Goal: Task Accomplishment & Management: Manage account settings

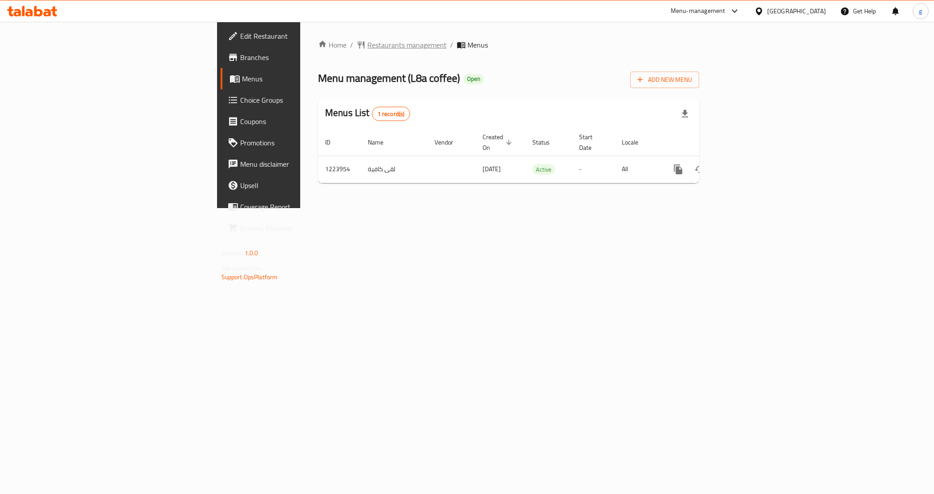
click at [367, 44] on span "Restaurants management" at bounding box center [406, 45] width 79 height 11
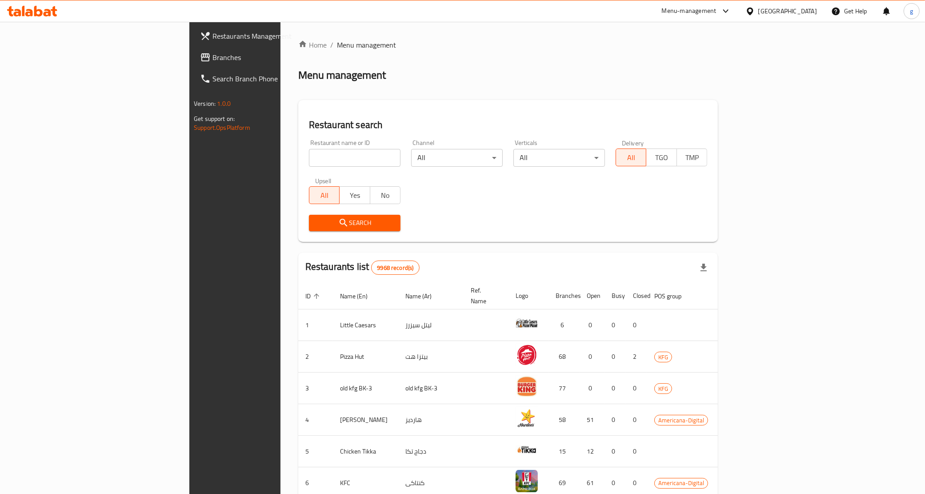
click at [796, 18] on div "Kuwait" at bounding box center [782, 10] width 86 height 21
click at [806, 2] on div "Kuwait" at bounding box center [782, 10] width 86 height 21
click at [806, 7] on div "Kuwait" at bounding box center [788, 11] width 59 height 10
click at [710, 170] on div "[GEOGRAPHIC_DATA]" at bounding box center [750, 171] width 133 height 20
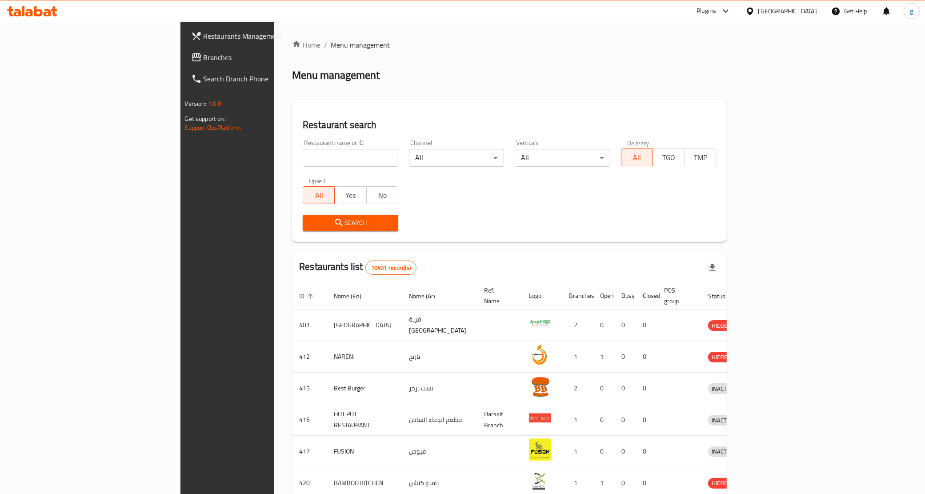
click at [184, 64] on link "Branches" at bounding box center [259, 57] width 151 height 21
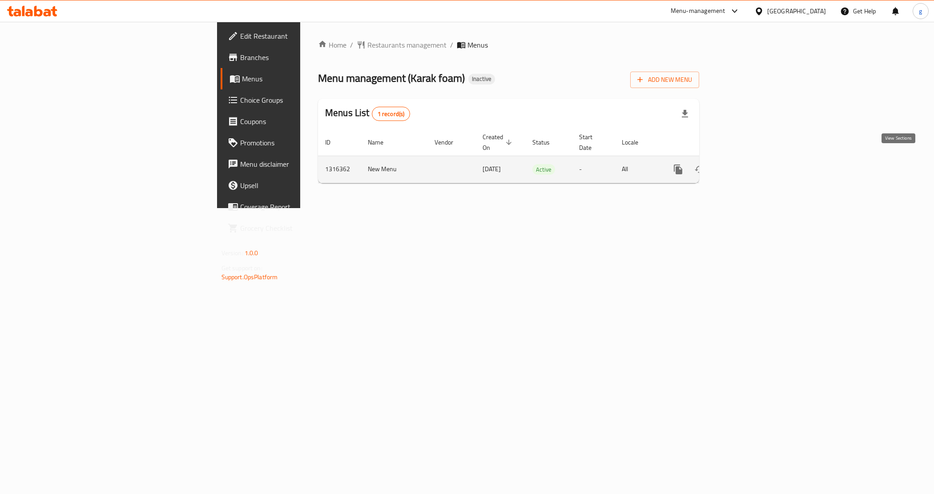
click at [748, 164] on icon "enhanced table" at bounding box center [742, 169] width 11 height 11
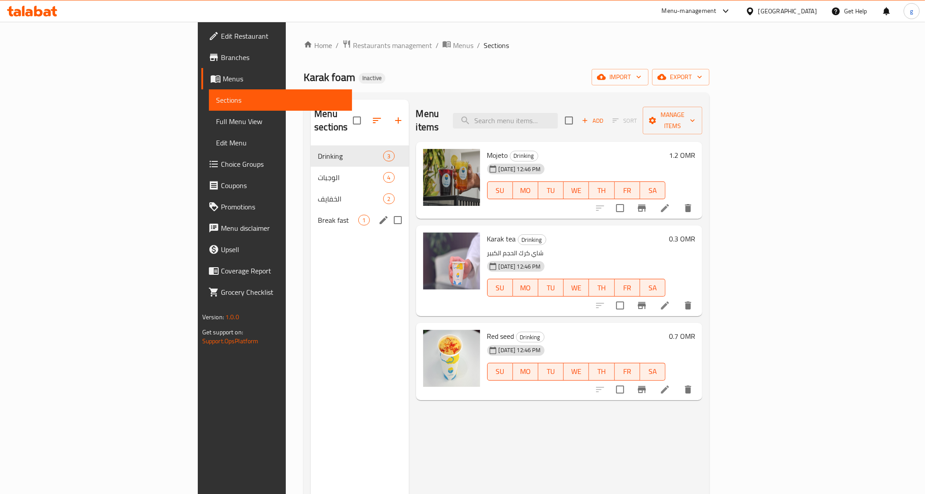
click at [311, 214] on div "Break fast 1" at bounding box center [360, 219] width 98 height 21
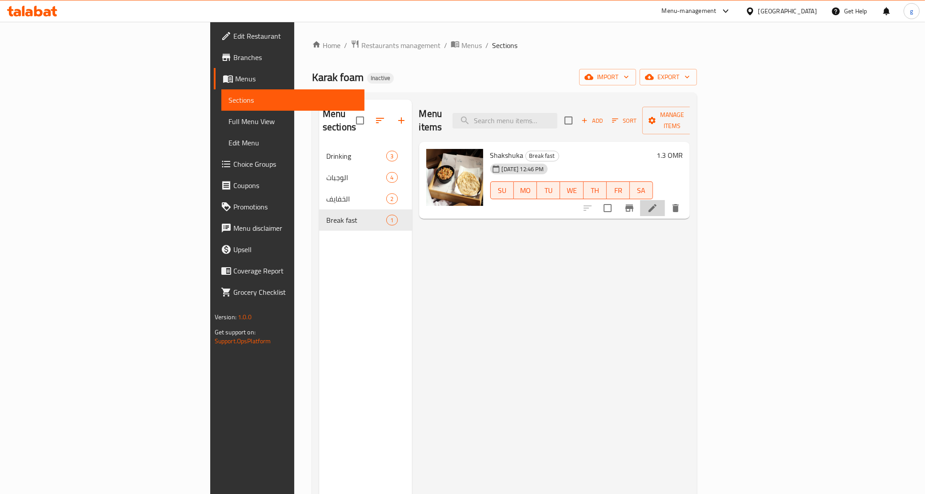
click at [665, 200] on li at bounding box center [652, 208] width 25 height 16
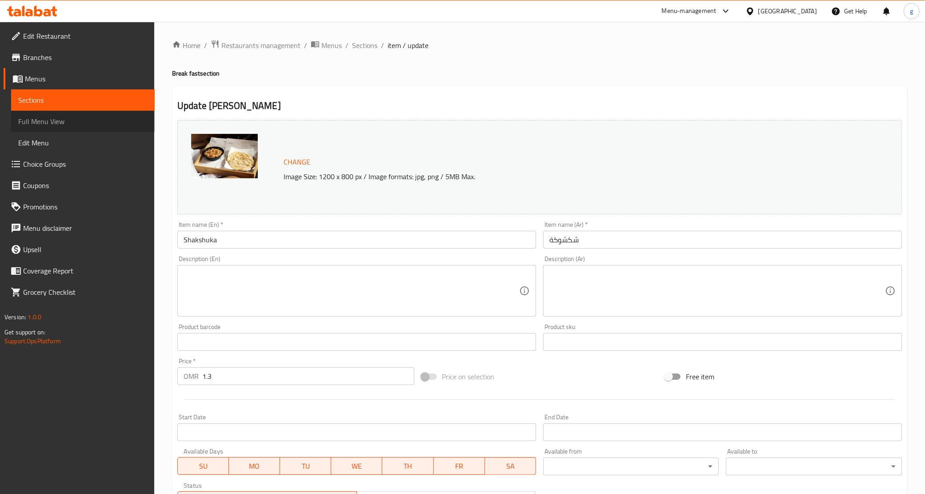
click at [52, 111] on link "Full Menu View" at bounding box center [83, 121] width 144 height 21
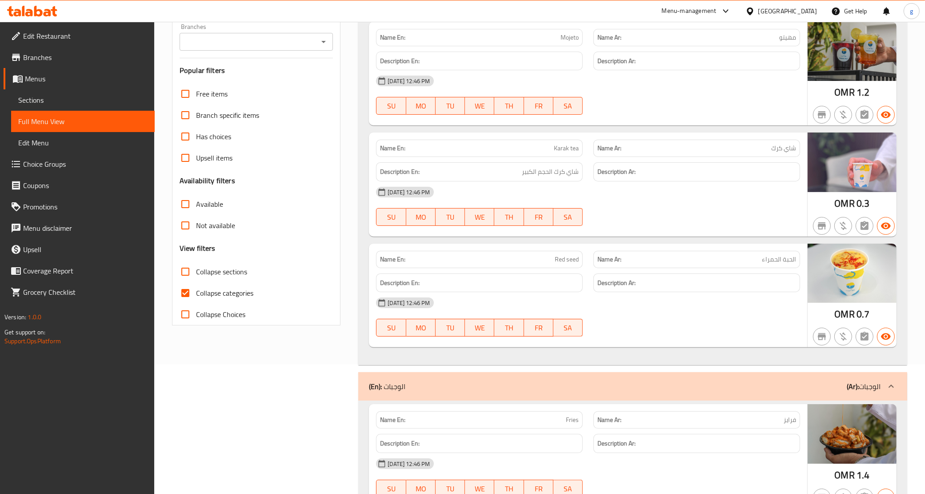
scroll to position [56, 0]
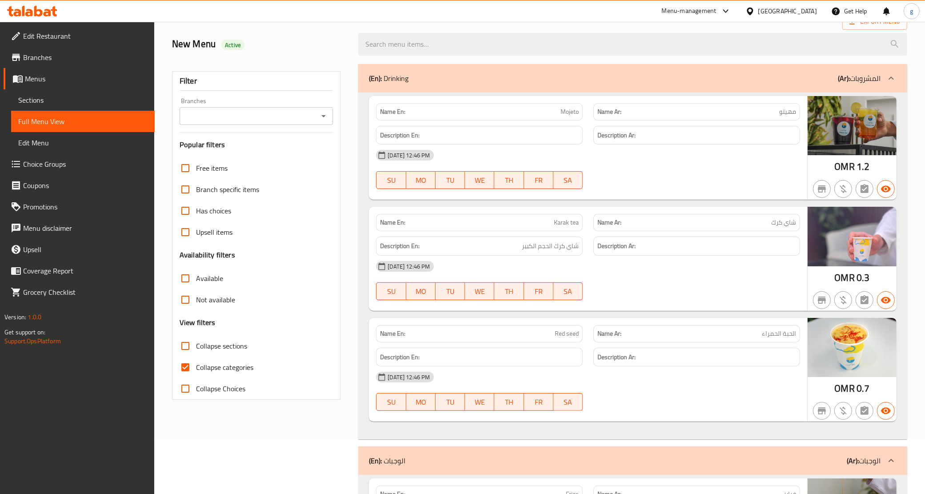
click at [41, 118] on span "Full Menu View" at bounding box center [82, 121] width 129 height 11
click at [47, 99] on span "Sections" at bounding box center [82, 100] width 129 height 11
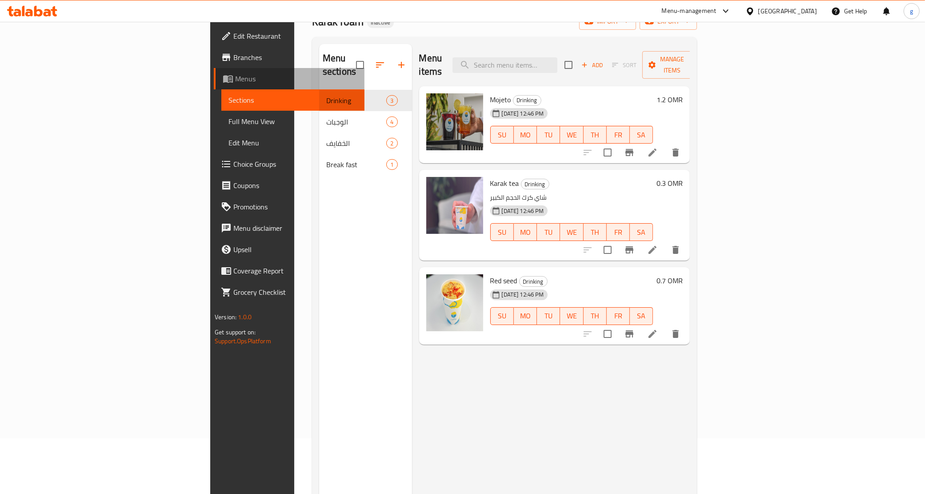
click at [214, 86] on link "Menus" at bounding box center [289, 78] width 151 height 21
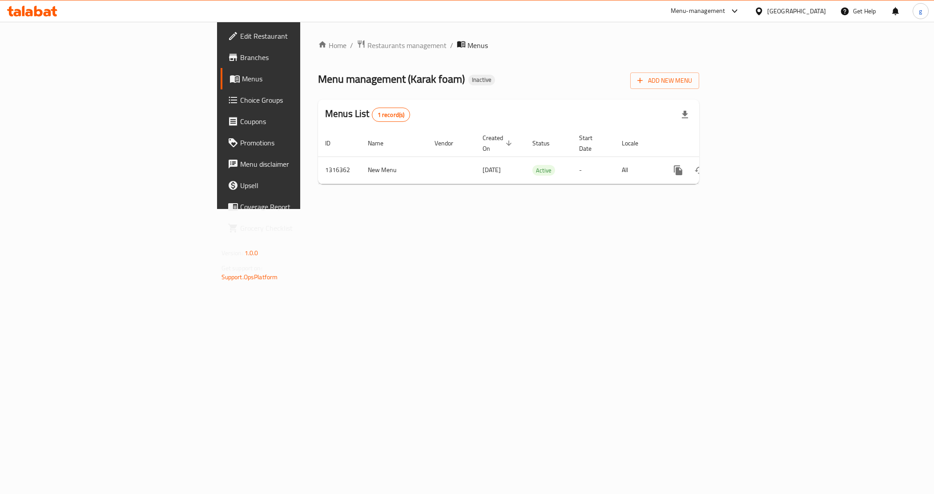
click at [221, 64] on link "Branches" at bounding box center [297, 57] width 153 height 21
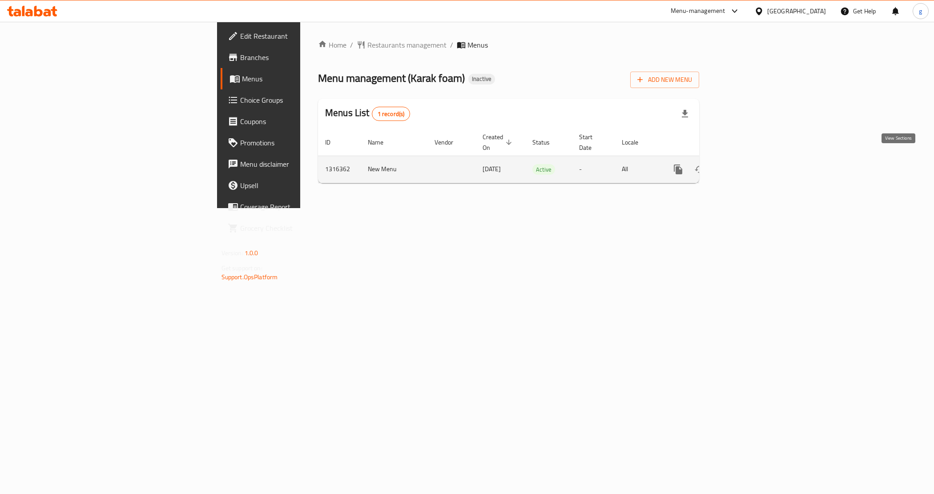
click at [748, 165] on icon "enhanced table" at bounding box center [742, 169] width 11 height 11
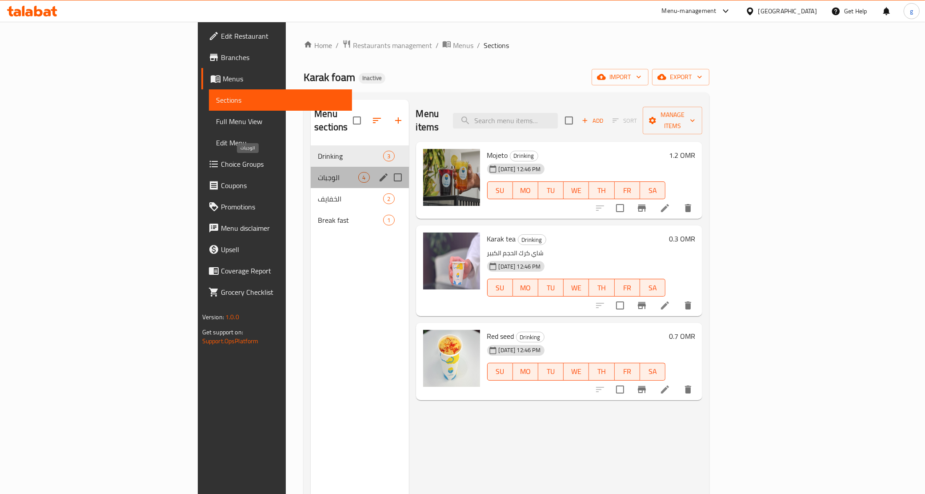
click at [318, 172] on span "الوجبات" at bounding box center [338, 177] width 40 height 11
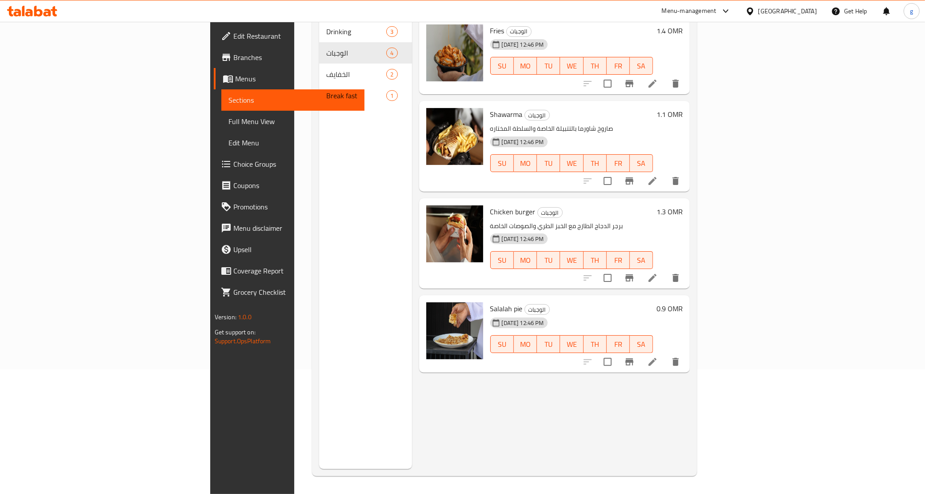
scroll to position [69, 0]
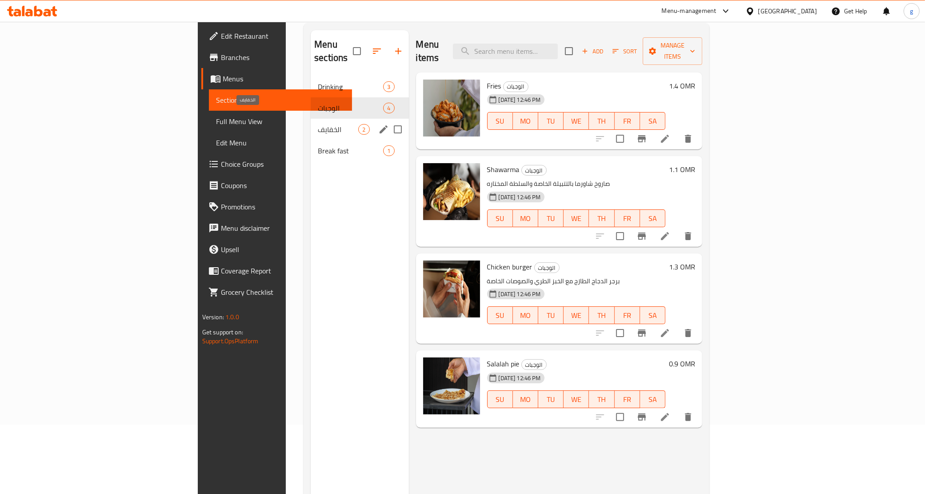
click at [318, 124] on span "الخفايف" at bounding box center [338, 129] width 40 height 11
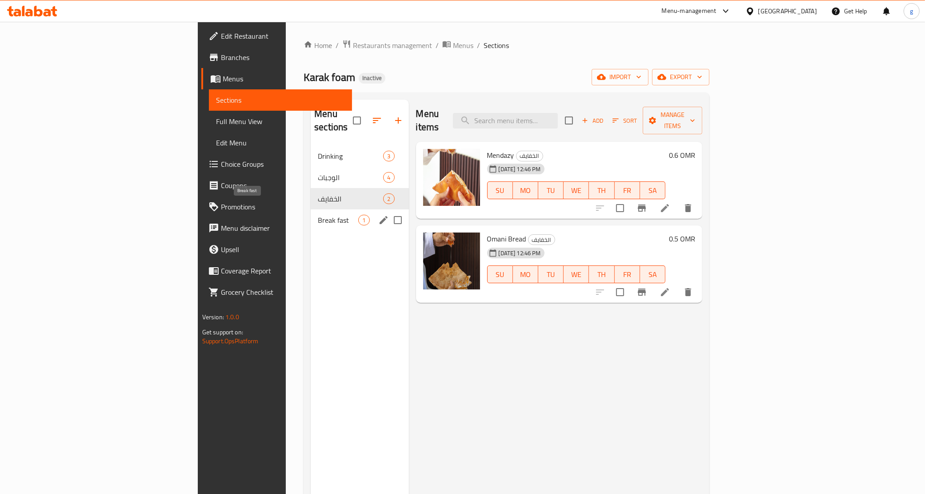
click at [318, 215] on span "Break fast" at bounding box center [338, 220] width 40 height 11
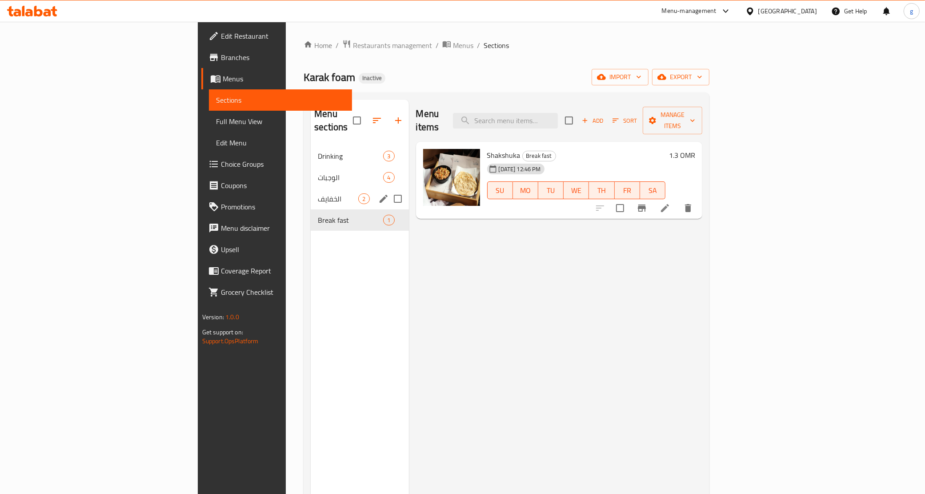
click at [311, 188] on div "الخفايف 2" at bounding box center [360, 198] width 98 height 21
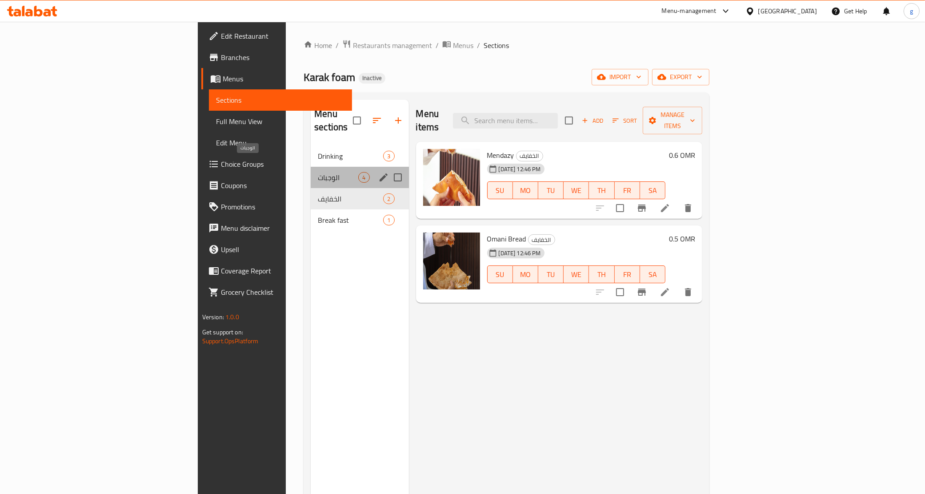
click at [318, 172] on span "الوجبات" at bounding box center [338, 177] width 40 height 11
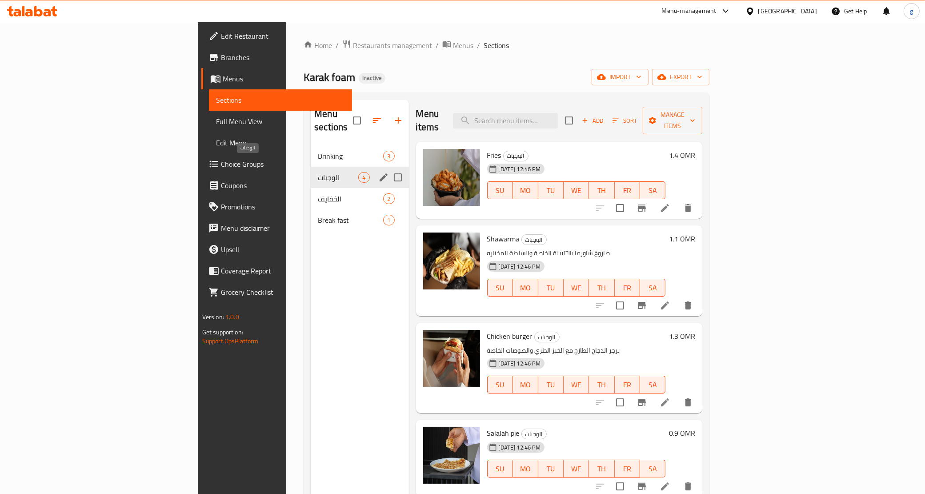
click at [318, 172] on span "الوجبات" at bounding box center [338, 177] width 40 height 11
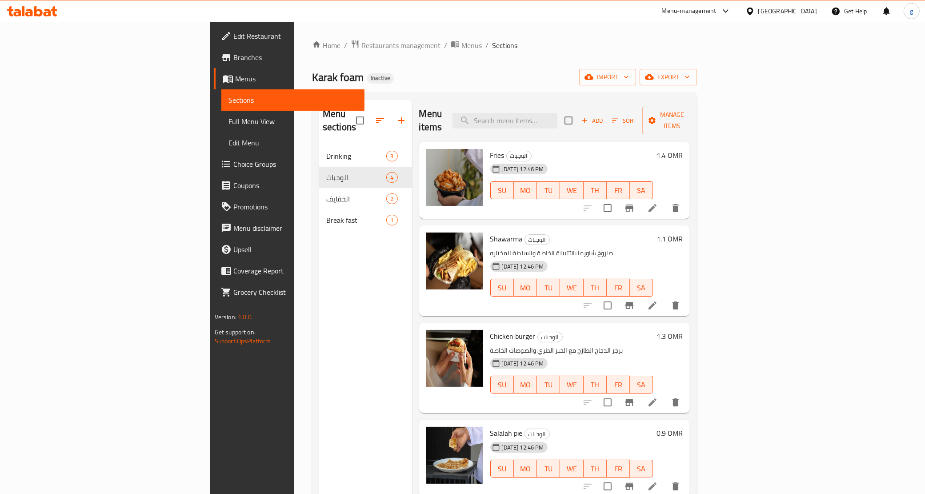
click at [229, 119] on span "Full Menu View" at bounding box center [293, 121] width 129 height 11
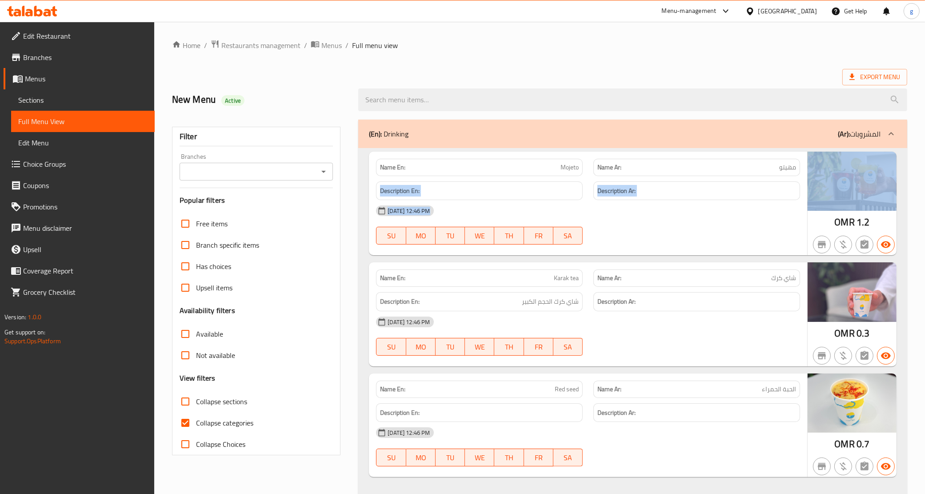
drag, startPoint x: 780, startPoint y: 167, endPoint x: 846, endPoint y: 172, distance: 65.5
click at [846, 172] on div "Name En: Mojeto Name Ar: مهيتو Description En: Description Ar: 08-10-2025 12:46…" at bounding box center [633, 204] width 528 height 104
click at [758, 161] on div "Name Ar: مهيتو" at bounding box center [697, 167] width 207 height 17
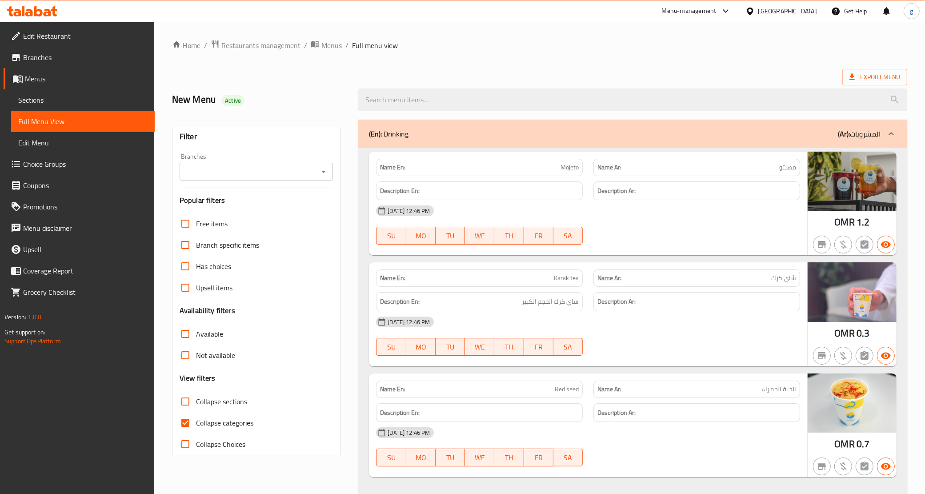
click at [574, 163] on span "Mojeto" at bounding box center [570, 167] width 18 height 9
click at [679, 170] on p "Name Ar: مهيتو" at bounding box center [697, 167] width 199 height 9
drag, startPoint x: 768, startPoint y: 166, endPoint x: 805, endPoint y: 165, distance: 36.9
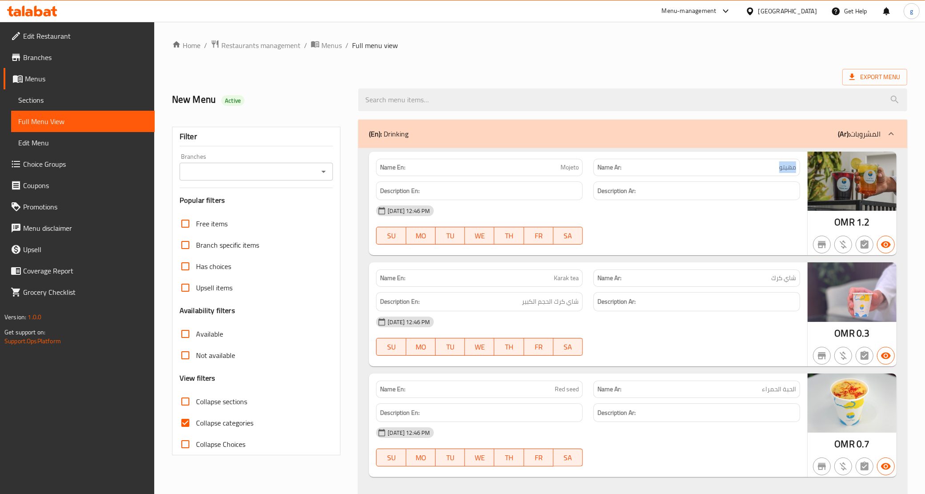
click at [805, 165] on div "Name Ar: مهيتو" at bounding box center [696, 167] width 217 height 28
copy span "مهيتو"
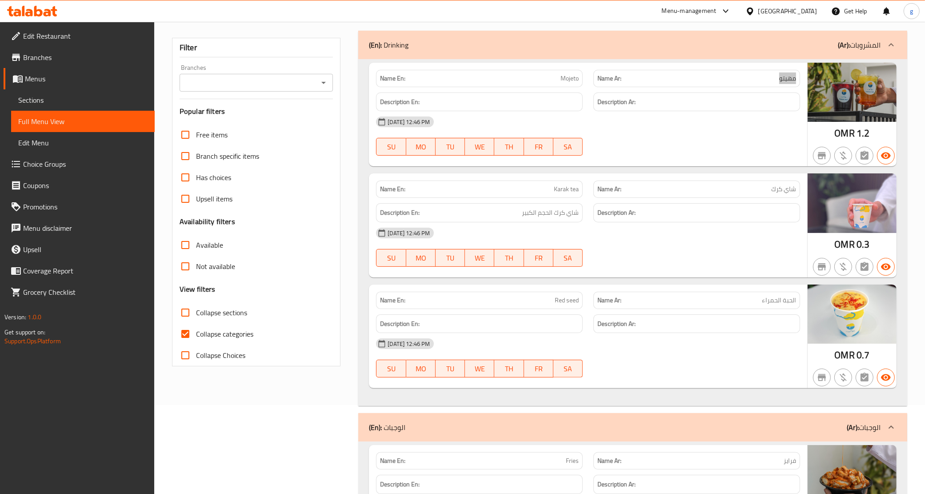
scroll to position [111, 0]
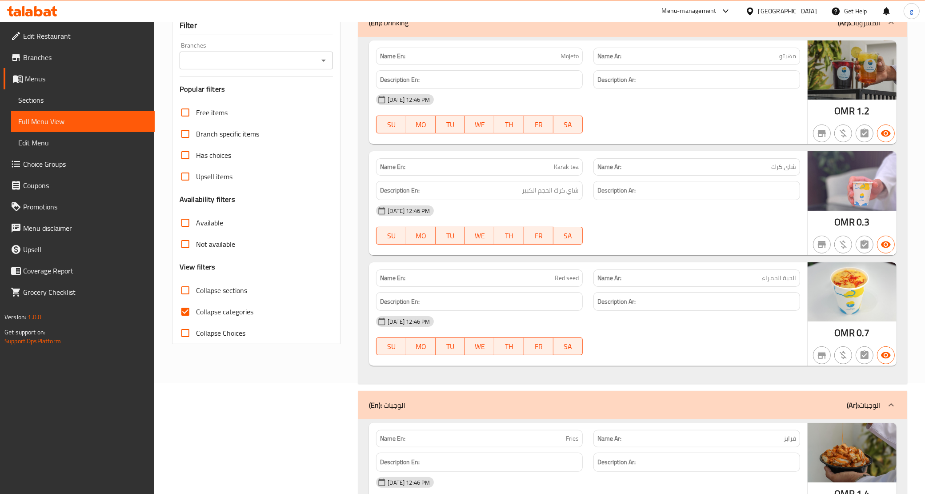
click at [781, 167] on span "شاي كرك" at bounding box center [784, 166] width 25 height 9
copy span "شاي كرك"
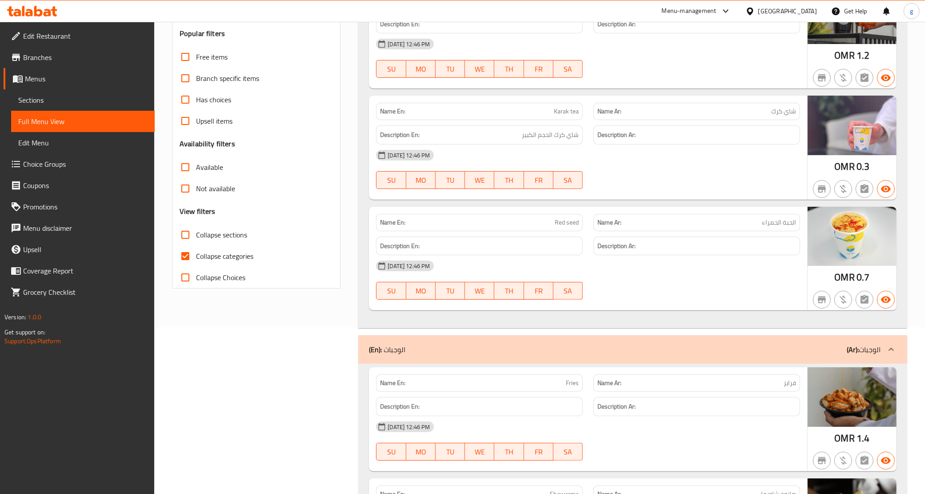
click at [763, 221] on span "الحبة الحمراء" at bounding box center [779, 222] width 34 height 9
click at [784, 225] on span "الحبة الحمراء" at bounding box center [779, 222] width 34 height 9
copy span "الحبة الحمراء"
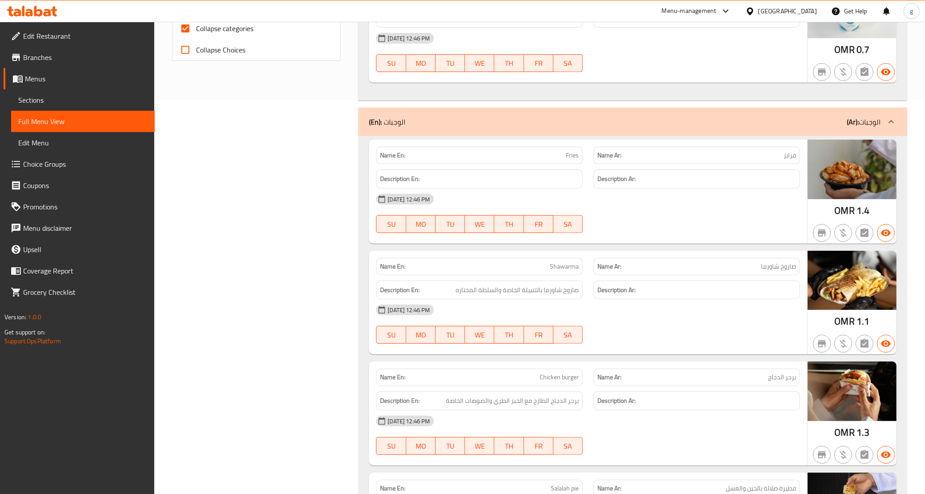
scroll to position [445, 0]
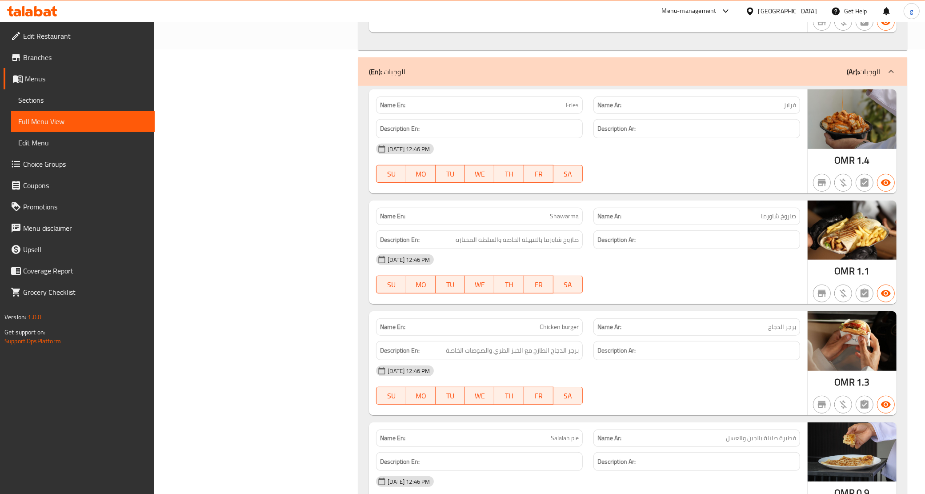
click at [766, 105] on p "Name Ar: فرايز" at bounding box center [697, 105] width 199 height 9
click at [790, 109] on span "فرايز" at bounding box center [790, 105] width 12 height 9
copy span "فرايز"
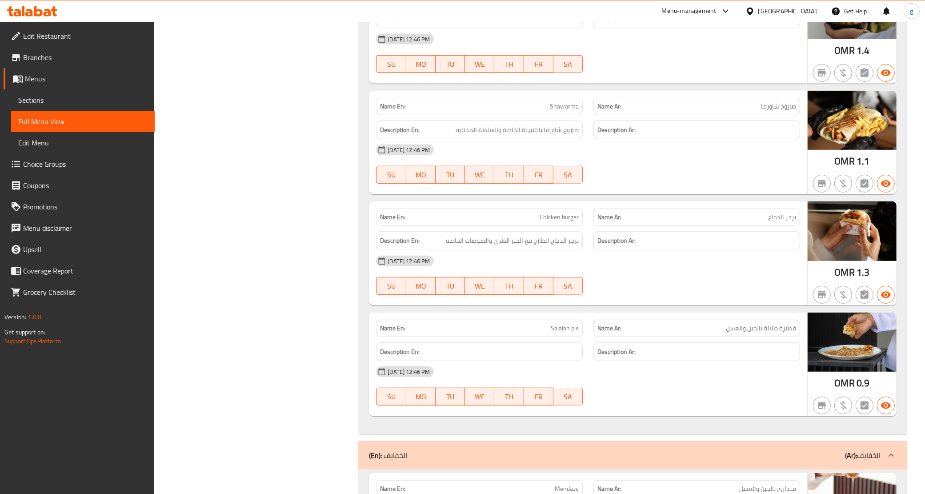
scroll to position [556, 0]
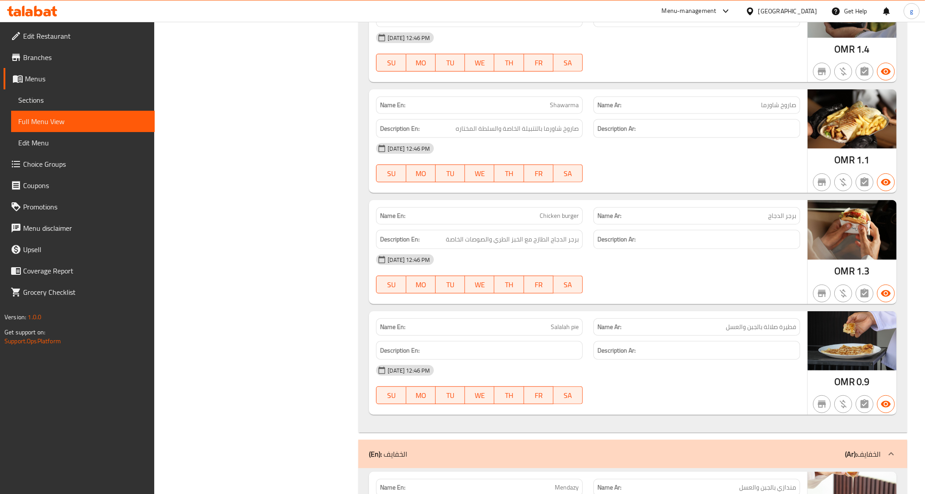
click at [783, 105] on span "صاروخ شاورما" at bounding box center [778, 105] width 35 height 9
copy span "صاروخ شاورما"
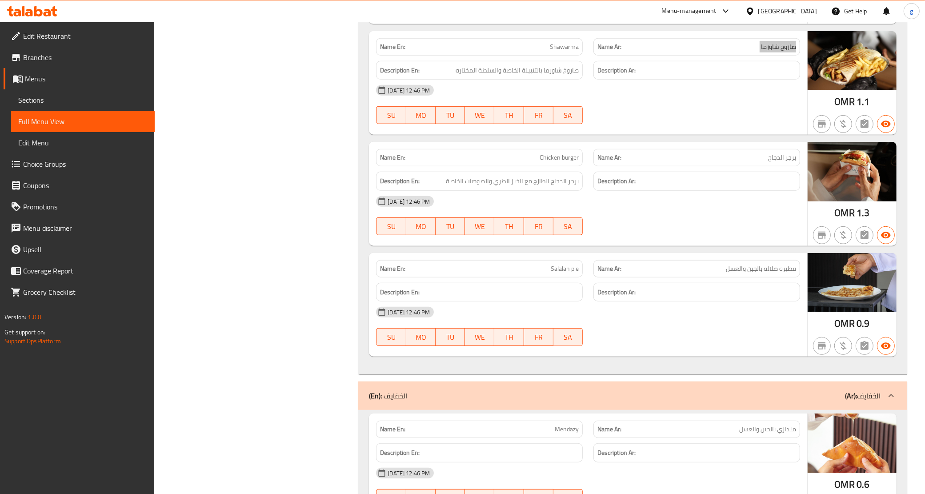
scroll to position [667, 0]
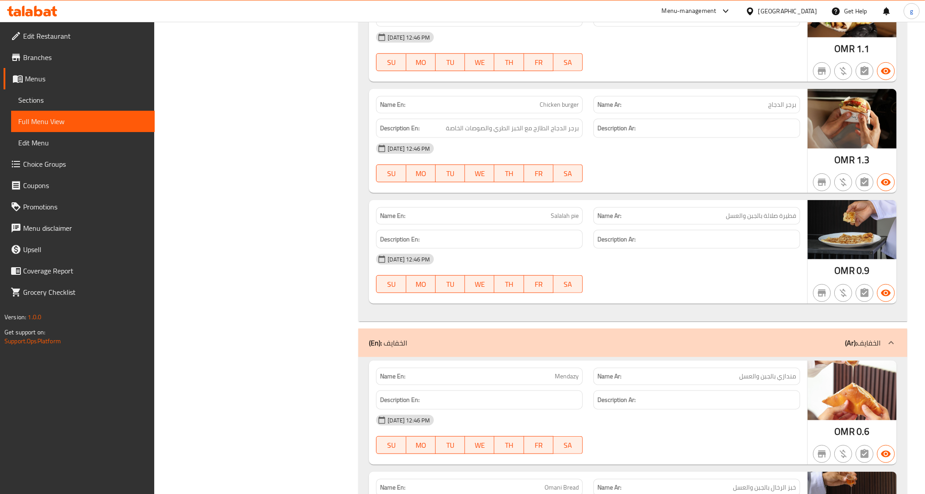
click at [785, 109] on span "برجر الدجاج" at bounding box center [782, 104] width 28 height 9
click at [790, 109] on span "برجر الدجاج" at bounding box center [782, 104] width 28 height 9
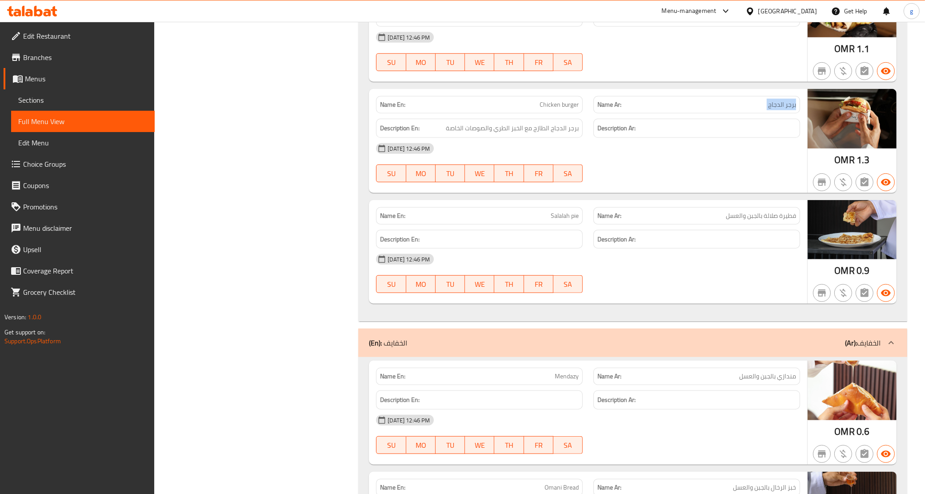
copy span "برجر الدجاج"
click at [775, 225] on div "Name Ar: فطيرة صلالة بالجبن والعسل" at bounding box center [697, 215] width 207 height 17
click at [782, 219] on span "فطيرة صلالة بالجبن والعسل" at bounding box center [761, 215] width 70 height 9
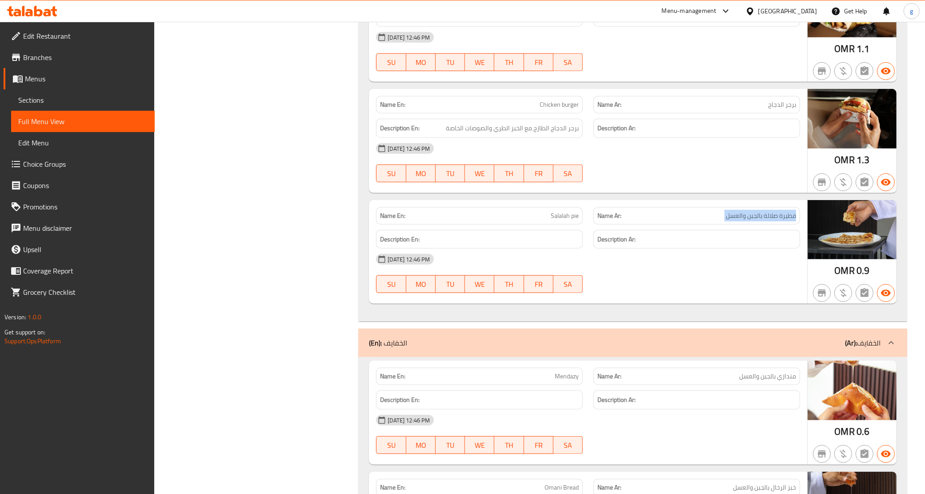
copy span "فطيرة صلالة بالجبن والعسل"
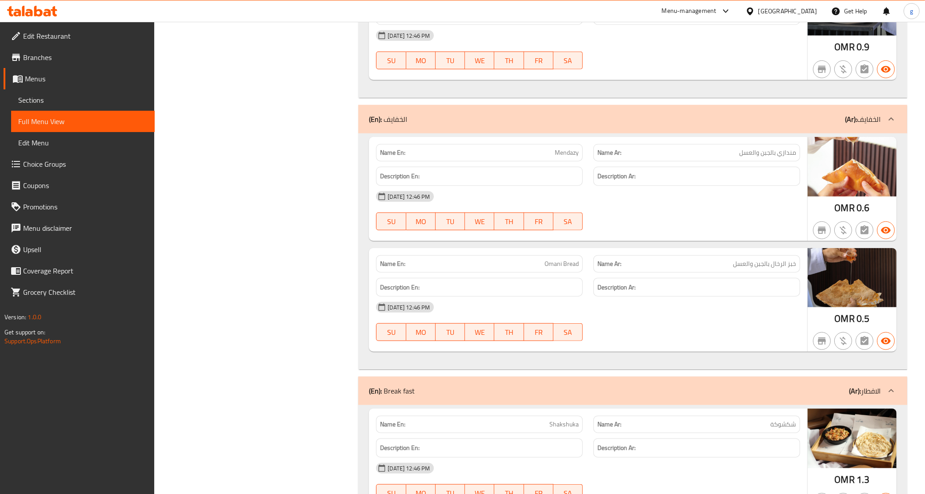
scroll to position [945, 0]
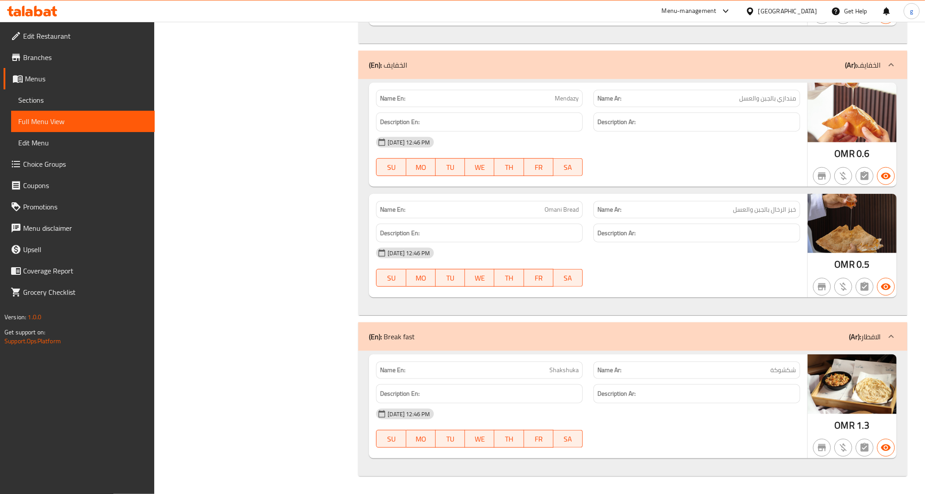
click at [771, 98] on span "مندازي بالجبن والعسل" at bounding box center [768, 98] width 57 height 9
copy span "مندازي بالجبن والعسل"
drag, startPoint x: 770, startPoint y: 227, endPoint x: 771, endPoint y: 221, distance: 6.3
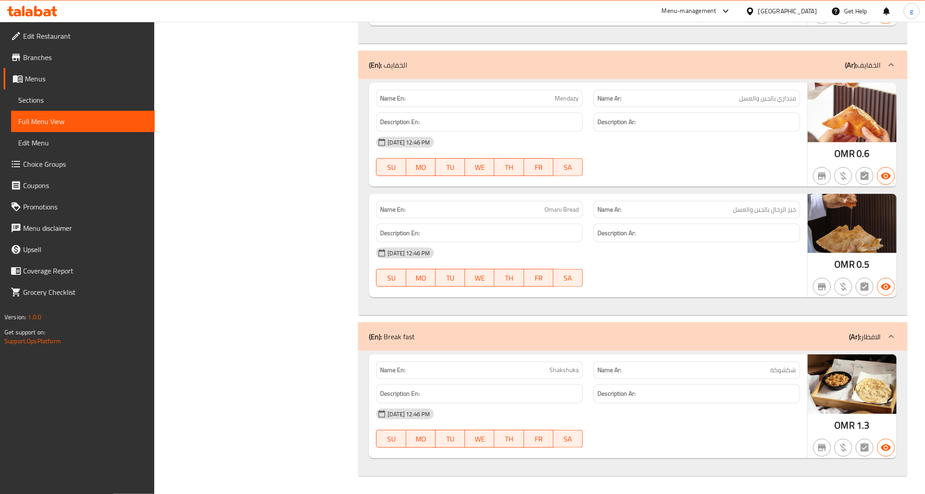
click at [770, 227] on div "Description Ar:" at bounding box center [697, 233] width 207 height 19
click at [784, 203] on div "Name Ar: خبز الرخال بالجبن والعسل" at bounding box center [696, 210] width 217 height 28
click at [783, 214] on span "خبز الرخال بالجبن والعسل" at bounding box center [764, 209] width 63 height 9
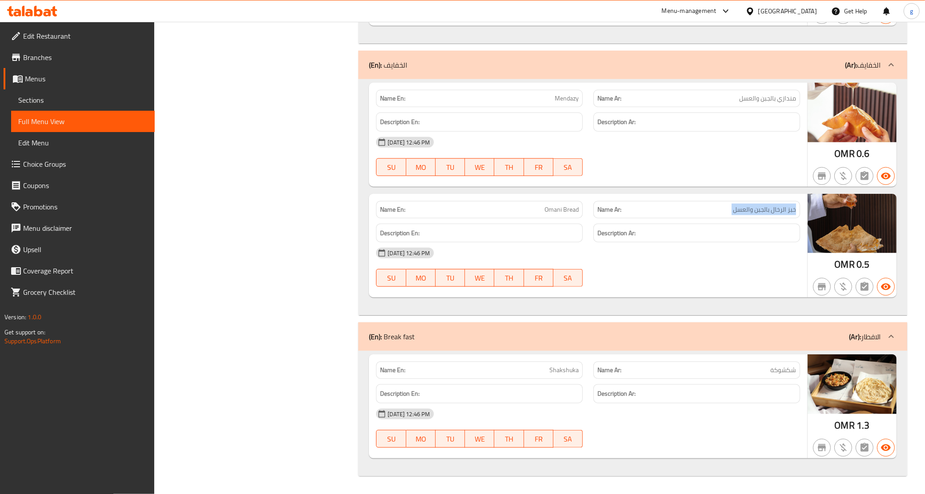
copy span "خبز الرخال بالجبن والعسل"
click at [783, 373] on span "شكشوكة" at bounding box center [784, 370] width 26 height 9
copy span "شكشوكة"
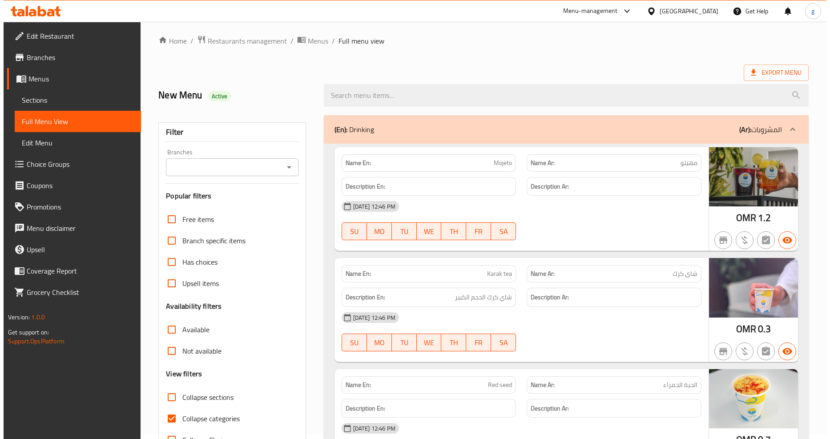
scroll to position [0, 0]
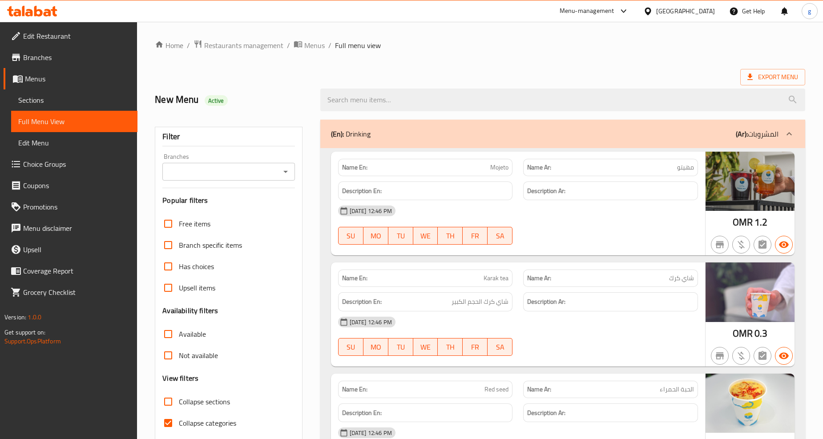
click at [58, 75] on span "Menus" at bounding box center [77, 78] width 105 height 11
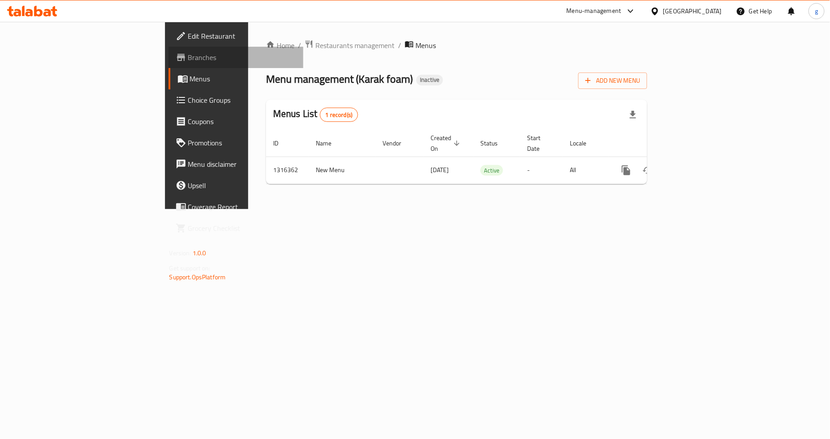
click at [188, 60] on span "Branches" at bounding box center [242, 57] width 109 height 11
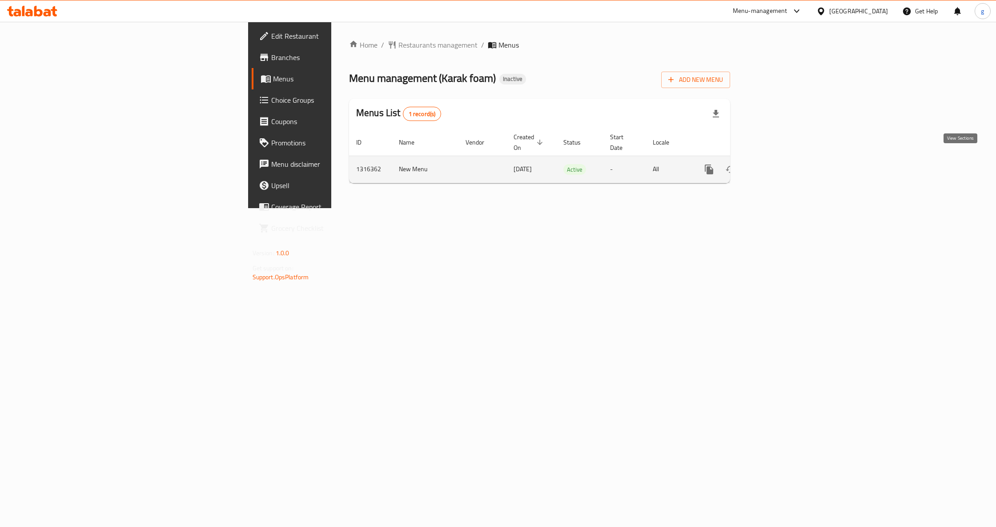
click at [779, 164] on icon "enhanced table" at bounding box center [773, 169] width 11 height 11
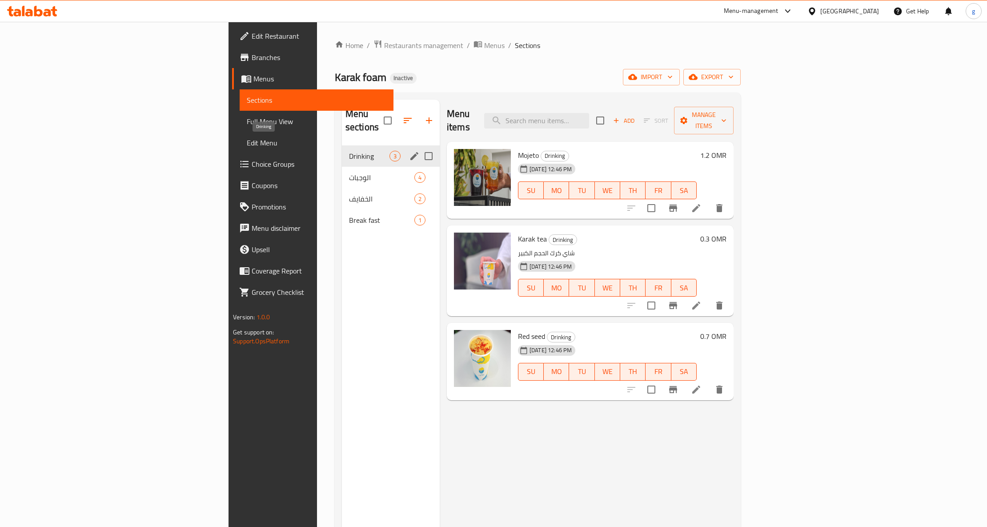
click at [349, 151] on span "Drinking" at bounding box center [369, 156] width 40 height 11
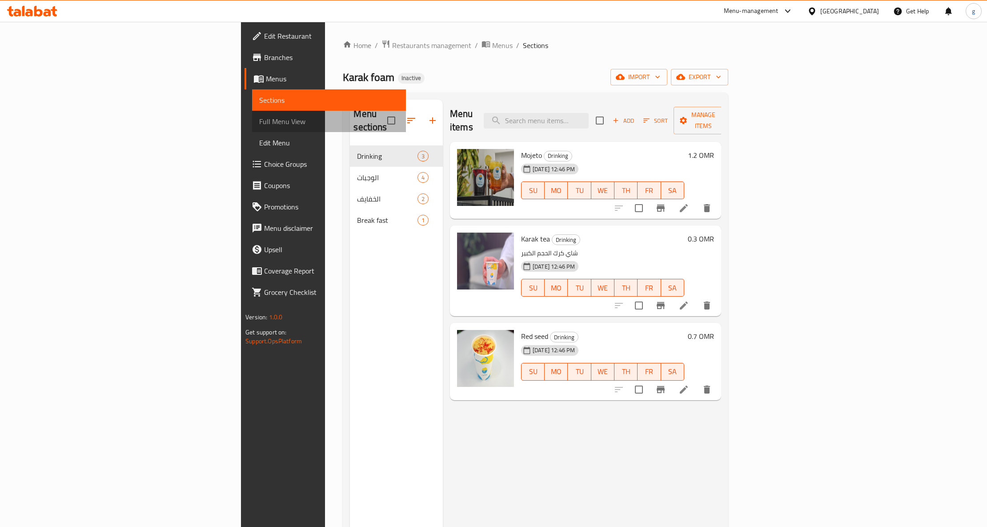
click at [259, 123] on span "Full Menu View" at bounding box center [329, 121] width 140 height 11
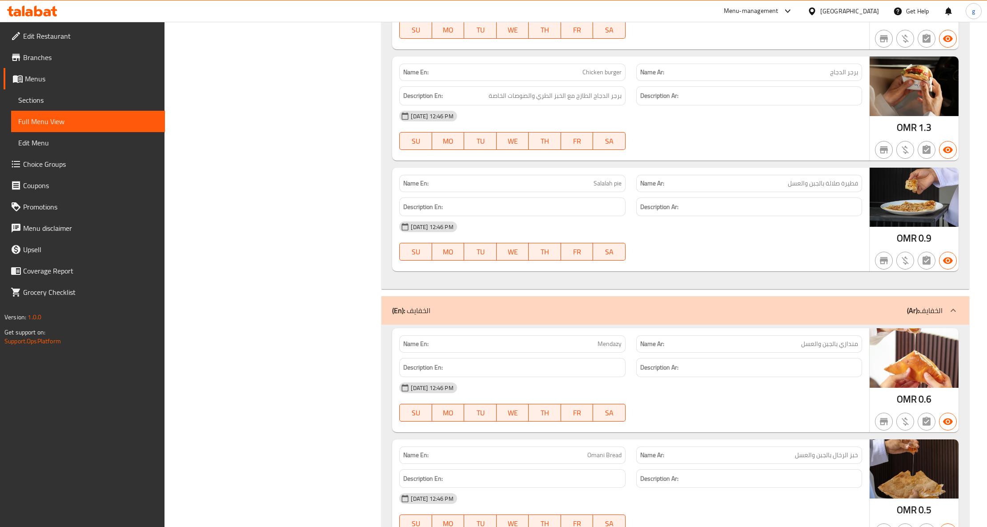
scroll to position [563, 0]
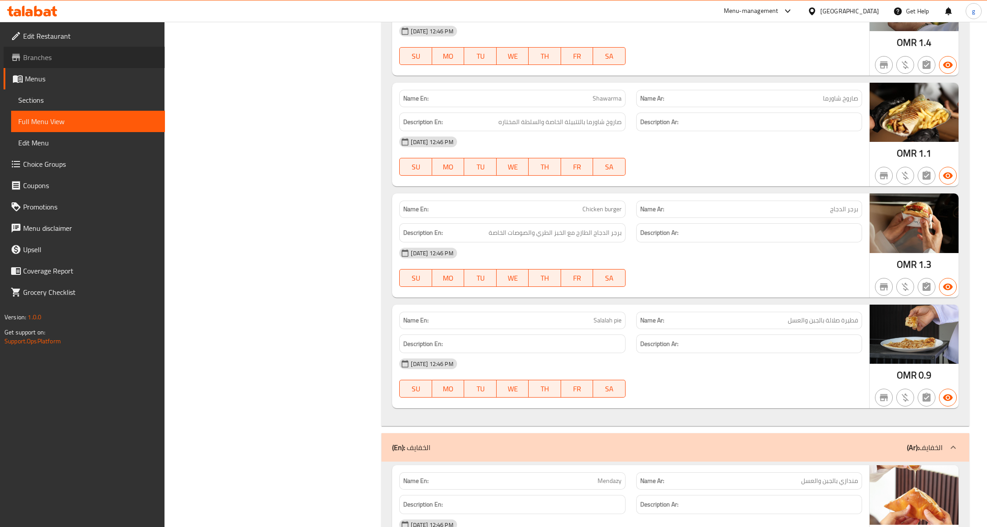
click at [38, 52] on span "Branches" at bounding box center [90, 57] width 135 height 11
